Goal: Task Accomplishment & Management: Use online tool/utility

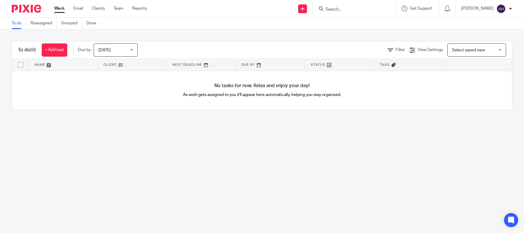
click at [342, 9] on input "Search" at bounding box center [351, 9] width 53 height 5
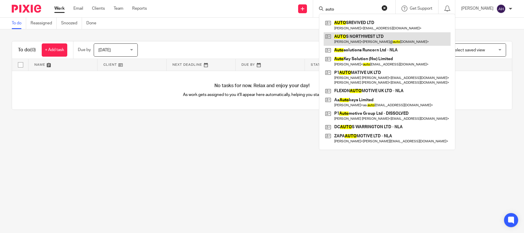
type input "auto"
click at [378, 36] on link at bounding box center [386, 39] width 127 height 14
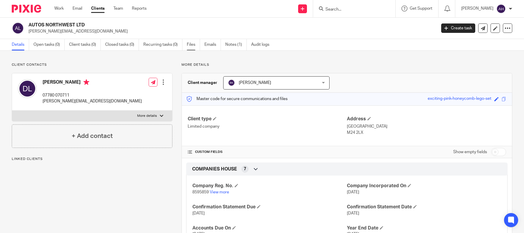
click at [191, 44] on link "Files" at bounding box center [193, 44] width 13 height 11
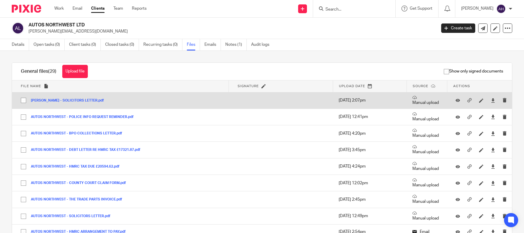
click at [102, 100] on button "[PERSON_NAME] - SOLICITORS LETTER.pdf" at bounding box center [69, 101] width 77 height 4
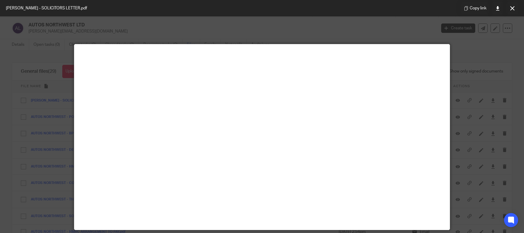
click at [401, 31] on div at bounding box center [262, 116] width 524 height 233
click at [514, 8] on icon at bounding box center [512, 8] width 4 height 4
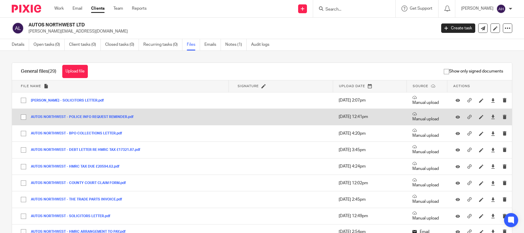
click at [137, 119] on button "AUTOS NORTHWEST - POLICE INFO REQUEST REMINDER.pdf" at bounding box center [84, 117] width 107 height 4
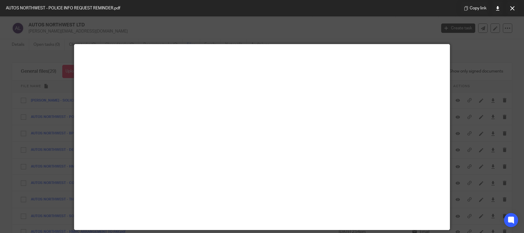
click at [465, 47] on div at bounding box center [262, 116] width 524 height 233
drag, startPoint x: 512, startPoint y: 6, endPoint x: 491, endPoint y: 12, distance: 22.3
click at [512, 6] on icon at bounding box center [512, 8] width 4 height 4
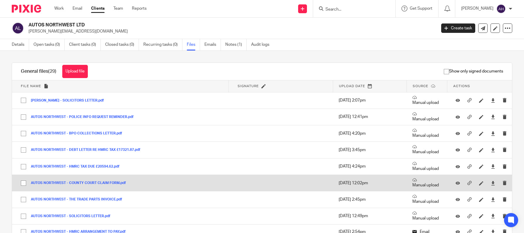
click at [133, 183] on td "AUTOS NORTHWEST - COUNTY COURT CLAIM FORM.pdf AUTOS NORTHWEST - COUNTY COURT CL…" at bounding box center [120, 183] width 216 height 16
click at [99, 181] on div "AUTOS NORTHWEST - COUNTY COURT CLAIM FORM.pdf" at bounding box center [81, 183] width 100 height 6
click at [102, 182] on button "AUTOS NORTHWEST - COUNTY COURT CLAIM FORM.pdf" at bounding box center [81, 183] width 100 height 4
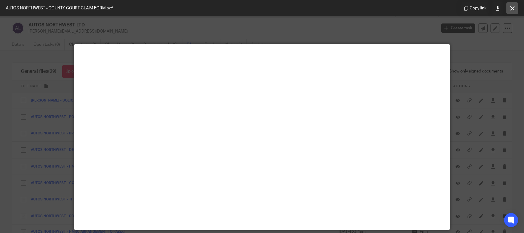
click at [509, 11] on button at bounding box center [512, 8] width 12 height 12
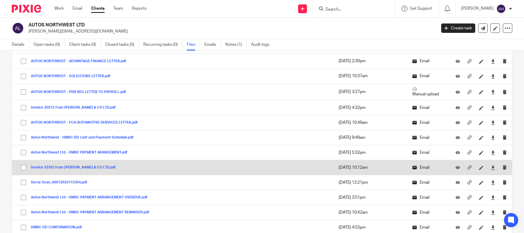
scroll to position [264, 0]
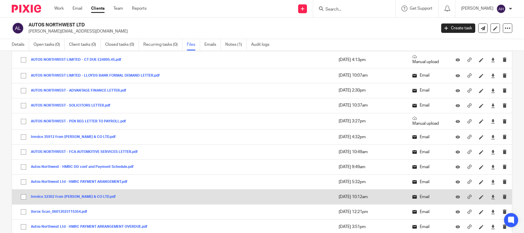
click at [94, 199] on button "Invoice 32302 from G.A.HARRIS & CO LTD.pdf" at bounding box center [75, 197] width 89 height 4
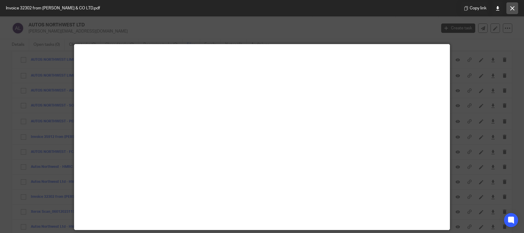
click at [513, 6] on icon at bounding box center [512, 8] width 4 height 4
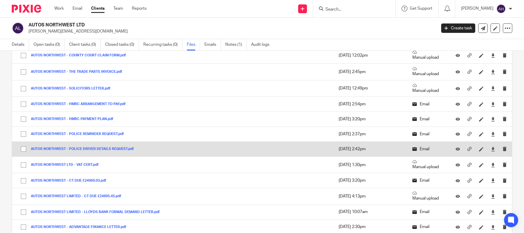
scroll to position [117, 0]
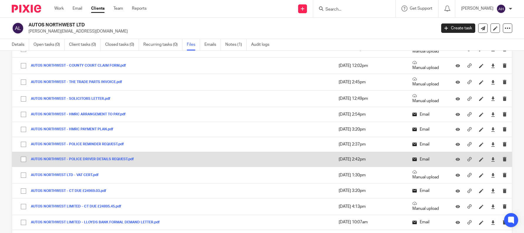
click at [128, 160] on button "AUTOS NORTHWEST - POLICE DRIVER DETAILS REQUEST.pdf" at bounding box center [84, 159] width 107 height 4
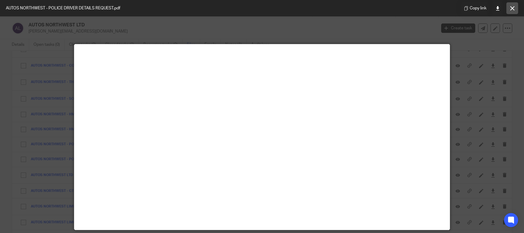
click at [511, 8] on icon at bounding box center [512, 8] width 4 height 4
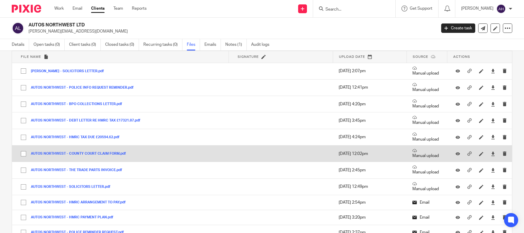
scroll to position [0, 0]
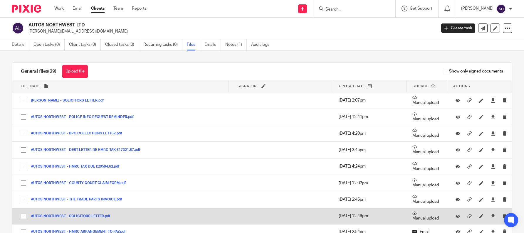
click at [96, 216] on button "AUTOS NORTHWEST - SOLICITORS LETTER.pdf" at bounding box center [73, 216] width 84 height 4
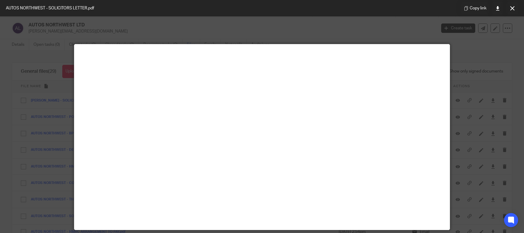
drag, startPoint x: 513, startPoint y: 5, endPoint x: 502, endPoint y: 1, distance: 11.1
click at [513, 5] on button at bounding box center [512, 8] width 12 height 12
